Goal: Task Accomplishment & Management: Manage account settings

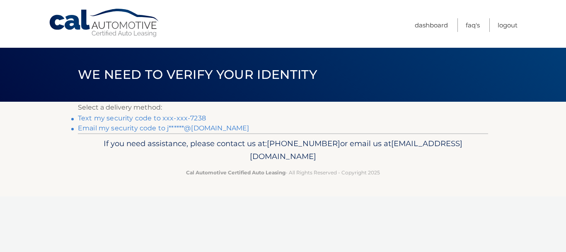
click at [183, 118] on link "Text my security code to xxx-xxx-7238" at bounding box center [142, 118] width 128 height 8
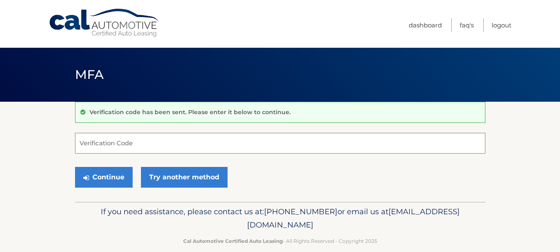
click at [142, 148] on input "Verification Code" at bounding box center [280, 143] width 410 height 21
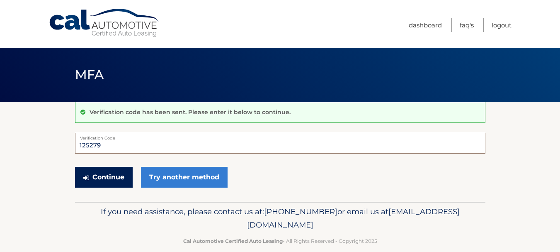
type input "125279"
click at [115, 175] on button "Continue" at bounding box center [104, 177] width 58 height 21
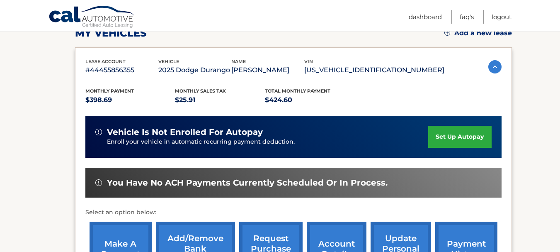
scroll to position [166, 0]
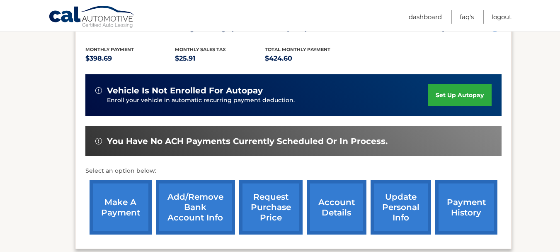
click at [459, 206] on link "payment history" at bounding box center [466, 207] width 62 height 54
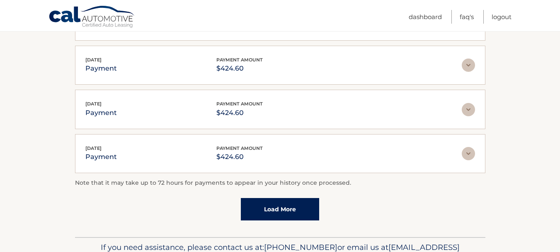
scroll to position [249, 0]
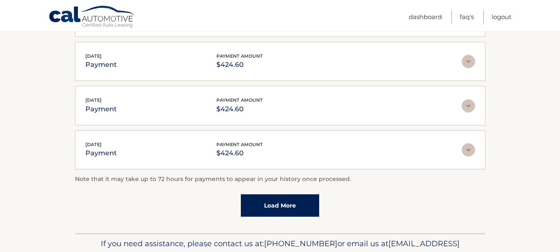
click at [269, 204] on link "Load More" at bounding box center [280, 205] width 78 height 22
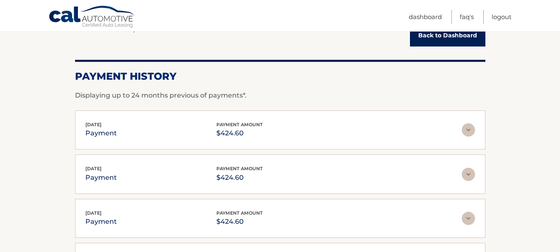
scroll to position [83, 0]
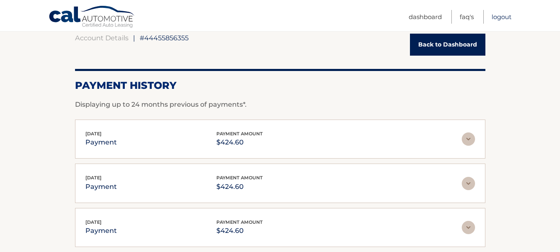
click at [496, 18] on link "Logout" at bounding box center [501, 17] width 20 height 14
